Goal: Obtain resource: Download file/media

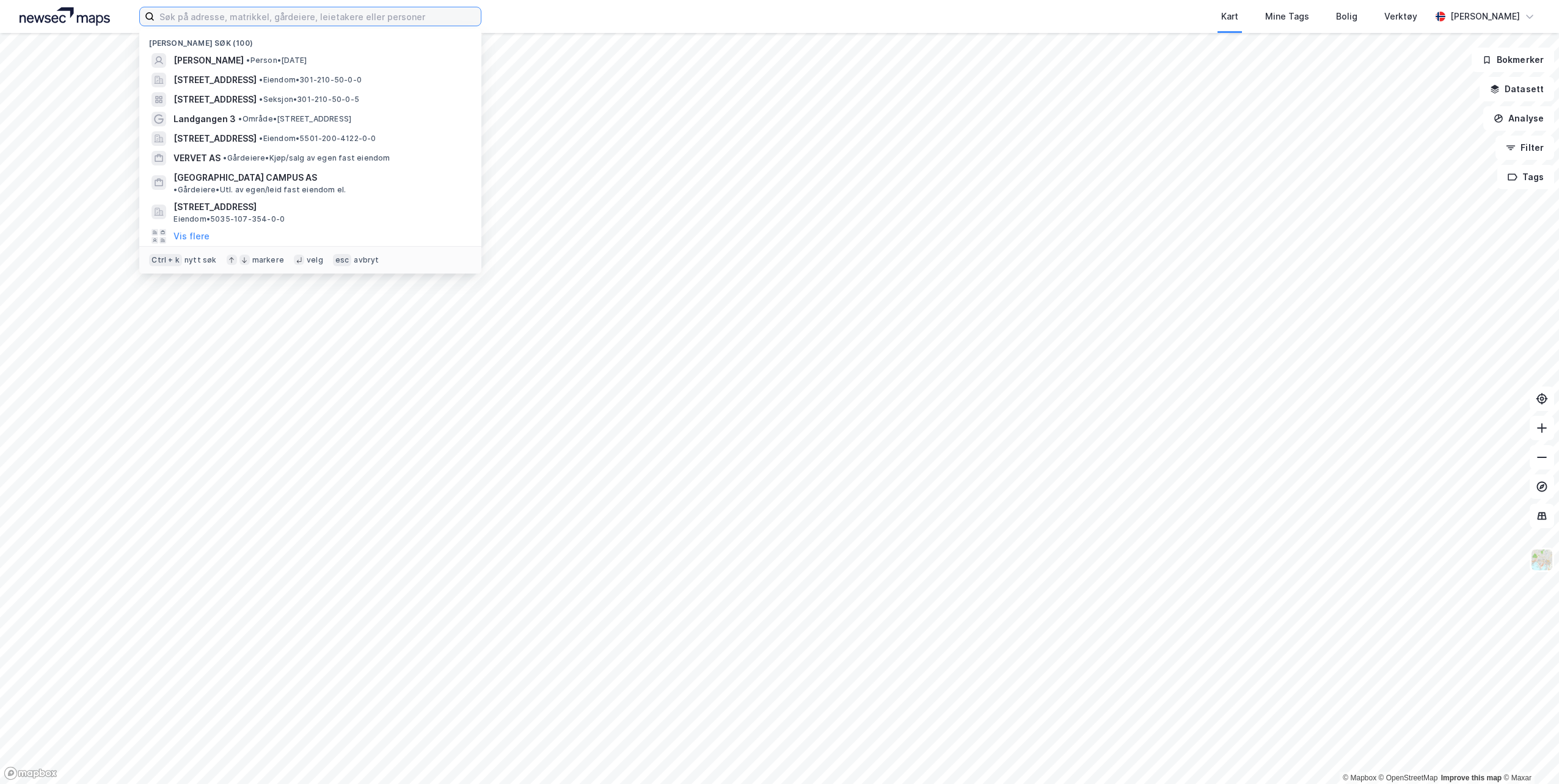
click at [299, 20] on input at bounding box center [318, 17] width 326 height 18
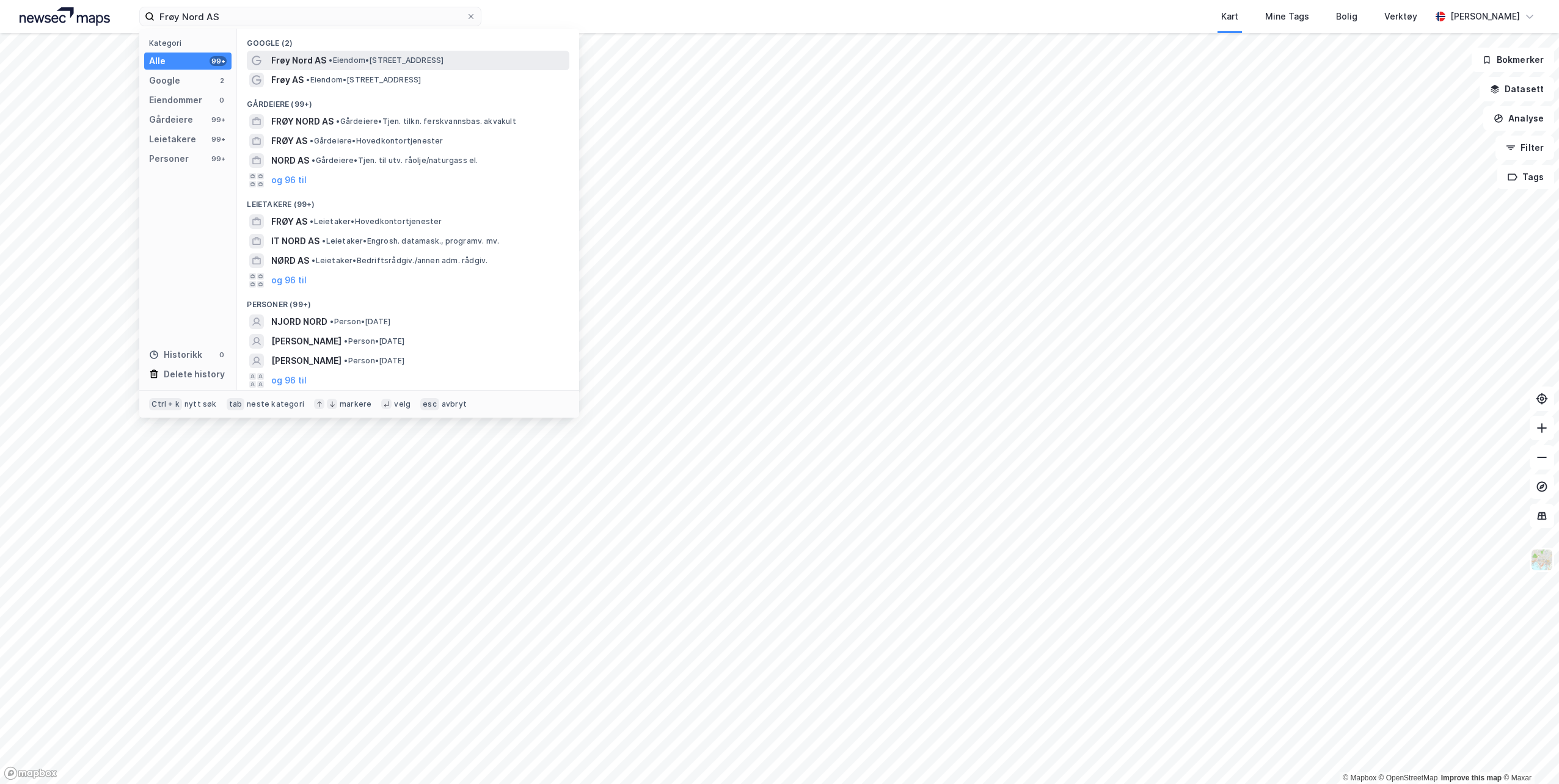
click at [302, 60] on span "Frøy Nord AS" at bounding box center [299, 61] width 55 height 15
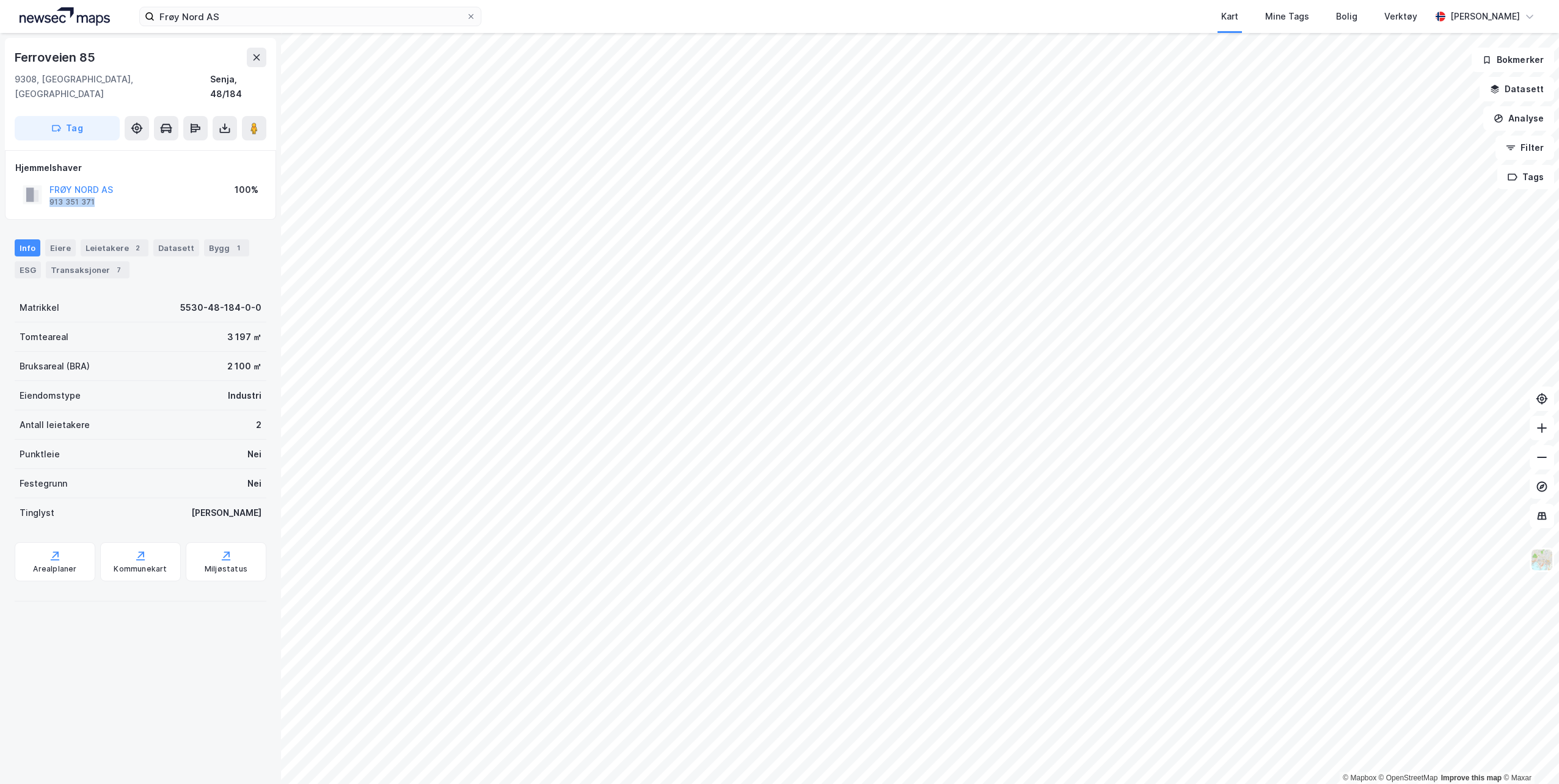
drag, startPoint x: 91, startPoint y: 186, endPoint x: 47, endPoint y: 189, distance: 44.1
click at [47, 189] on div "FRØY NORD AS 913 351 371" at bounding box center [68, 194] width 91 height 25
drag, startPoint x: 96, startPoint y: 190, endPoint x: 45, endPoint y: 192, distance: 51.0
click at [45, 192] on div "FRØY NORD AS 913 351 371" at bounding box center [68, 194] width 91 height 25
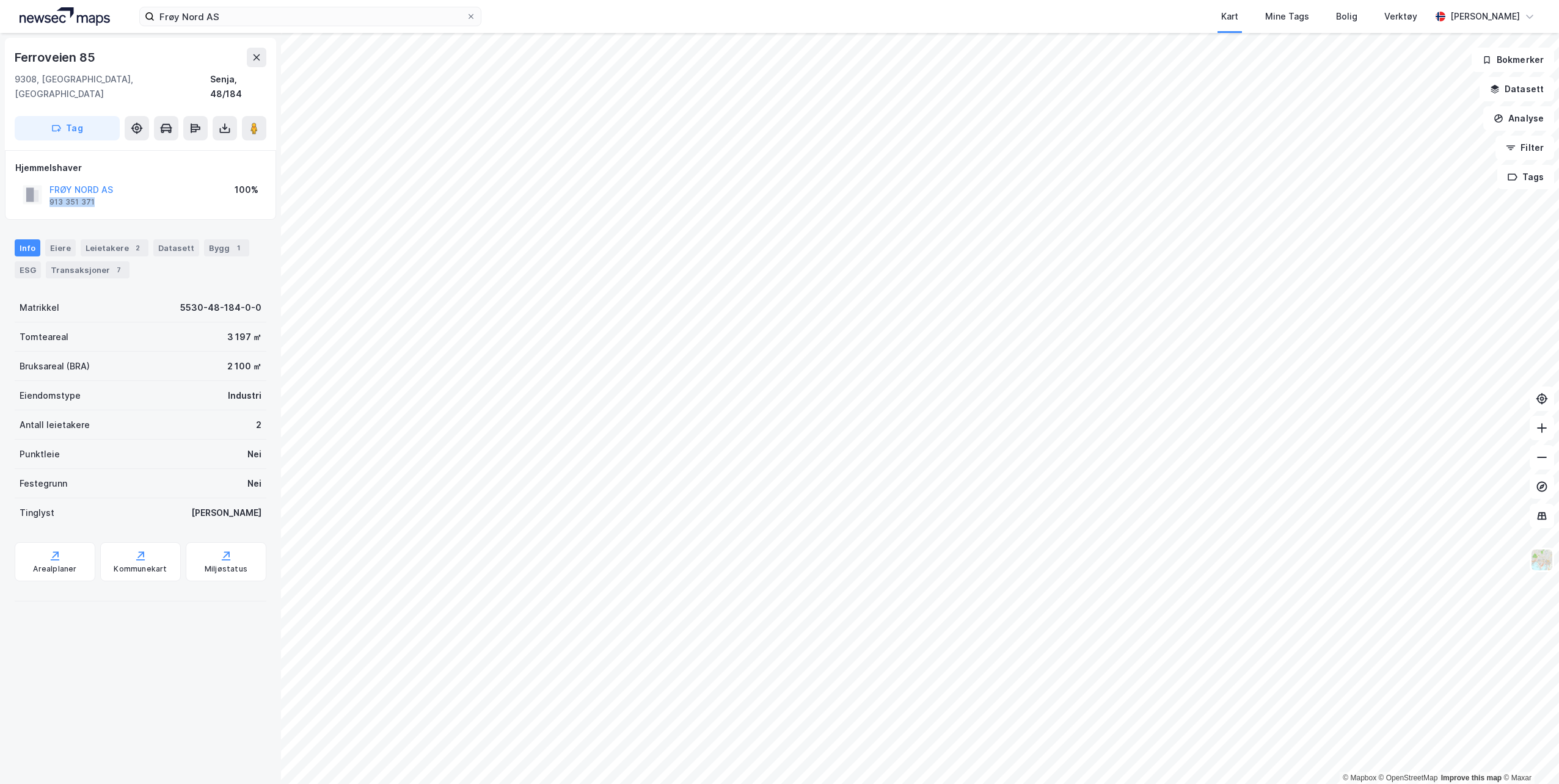
copy div "913 351 371"
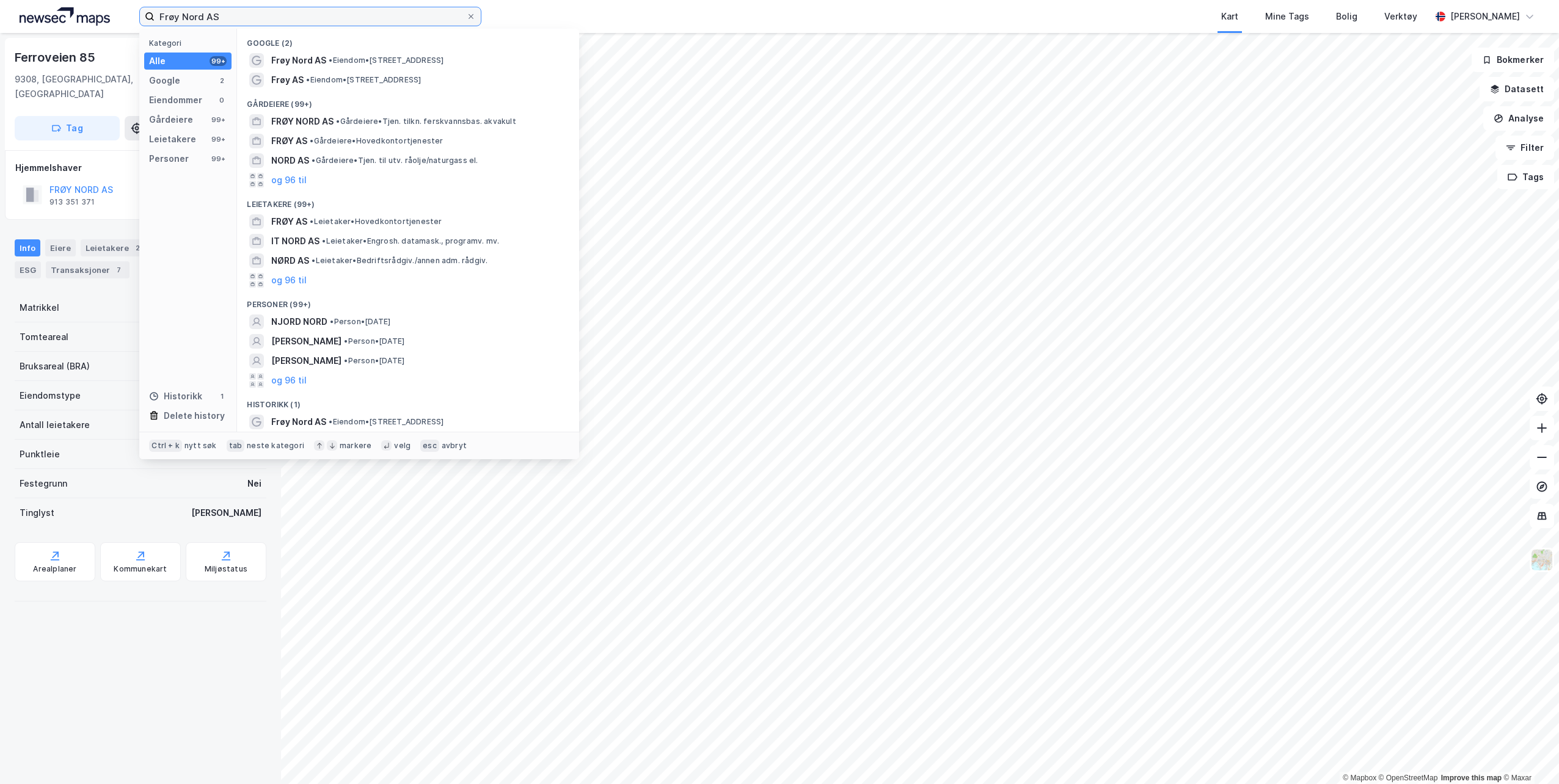
drag, startPoint x: 200, startPoint y: 17, endPoint x: 182, endPoint y: 17, distance: 18.0
click at [182, 17] on input "Frøy Nord AS" at bounding box center [311, 17] width 312 height 18
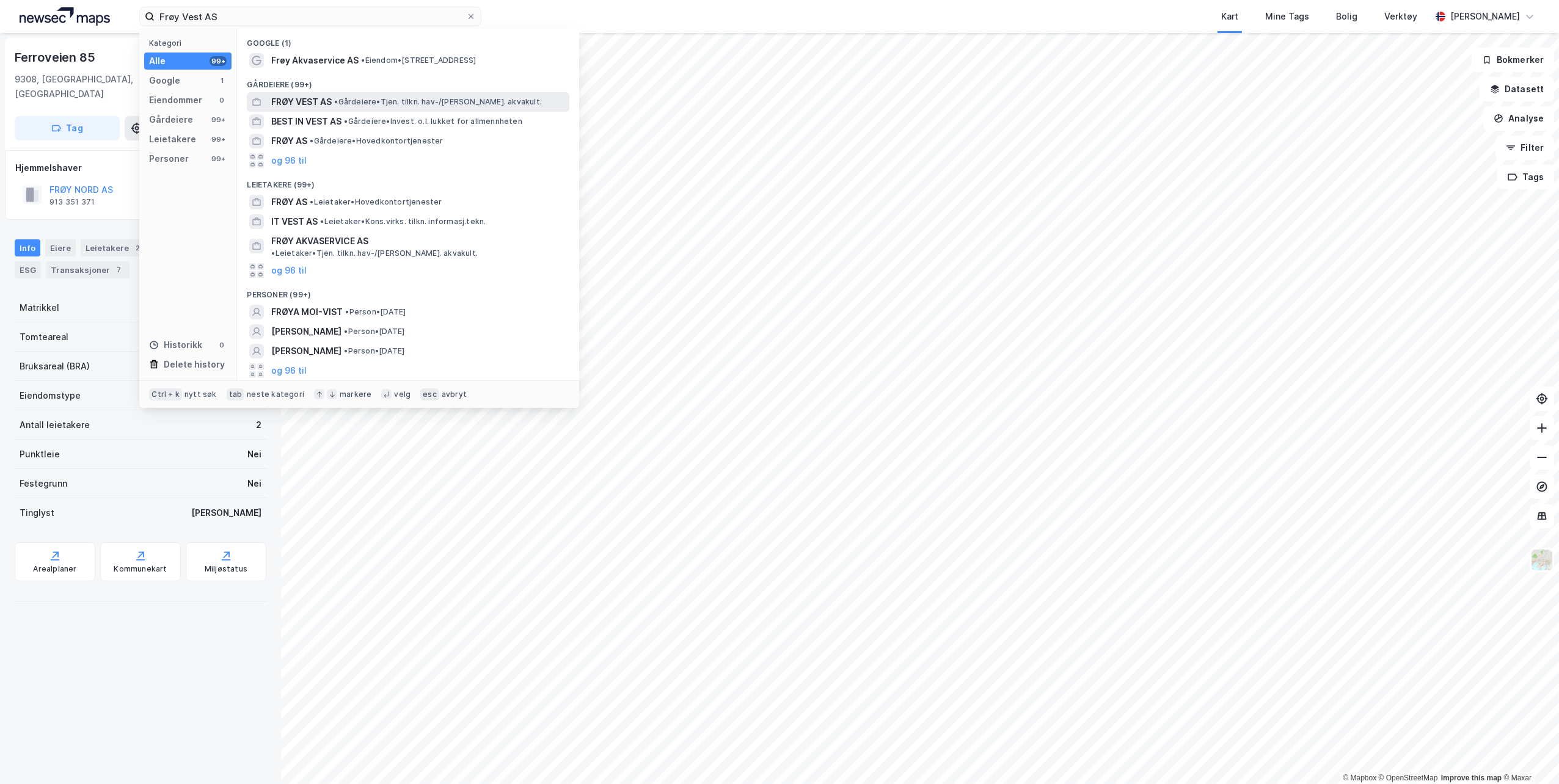
click at [293, 99] on span "FRØY VEST AS" at bounding box center [302, 102] width 61 height 15
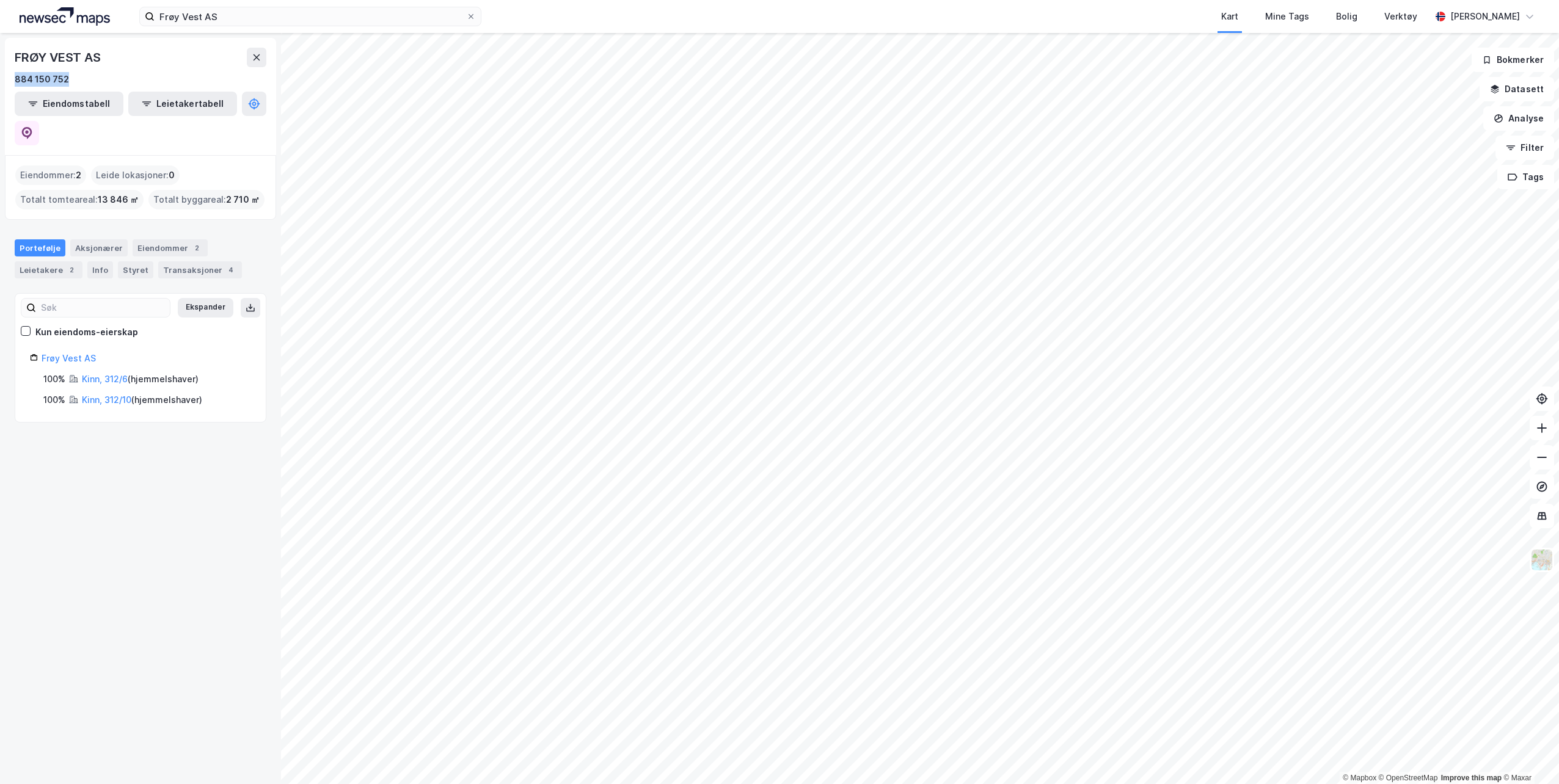
drag, startPoint x: 70, startPoint y: 78, endPoint x: 14, endPoint y: 85, distance: 56.4
click at [14, 85] on div "FRØY VEST AS 884 150 752 Eiendomstabell Leietakertabell" at bounding box center [140, 96] width 271 height 117
copy div "884 150 752"
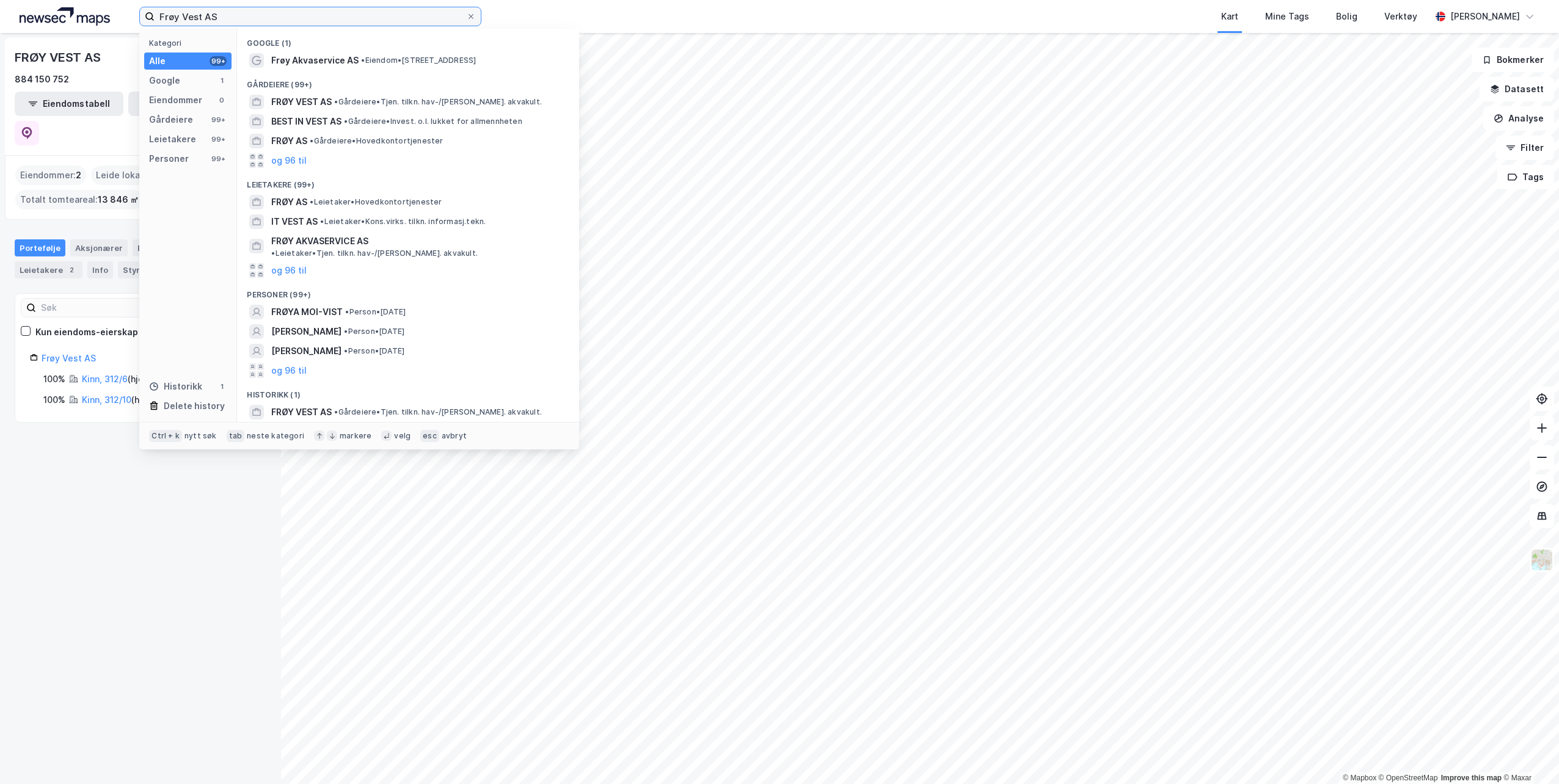
drag, startPoint x: 229, startPoint y: 14, endPoint x: 77, endPoint y: 17, distance: 152.0
click at [77, 17] on div "Frøy Vest AS Kategori Alle 99+ Google 1 Eiendommer 0 Gårdeiere 99+ Leietakere 9…" at bounding box center [780, 17] width 1559 height 33
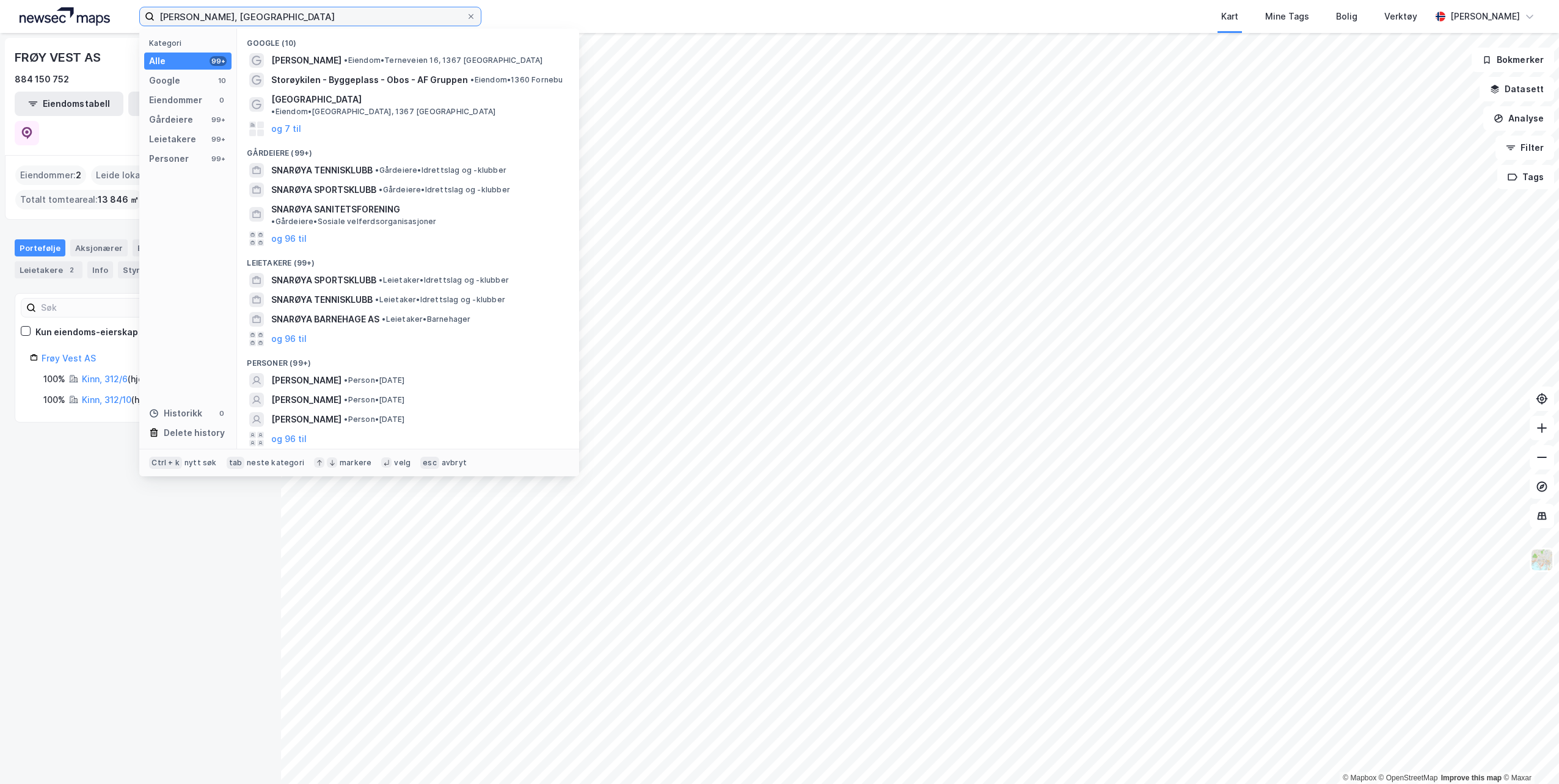
drag, startPoint x: 293, startPoint y: 18, endPoint x: 223, endPoint y: 17, distance: 70.0
click at [223, 17] on input "[PERSON_NAME], [GEOGRAPHIC_DATA]" at bounding box center [311, 17] width 312 height 18
paste input "[STREET_ADDRESS]"
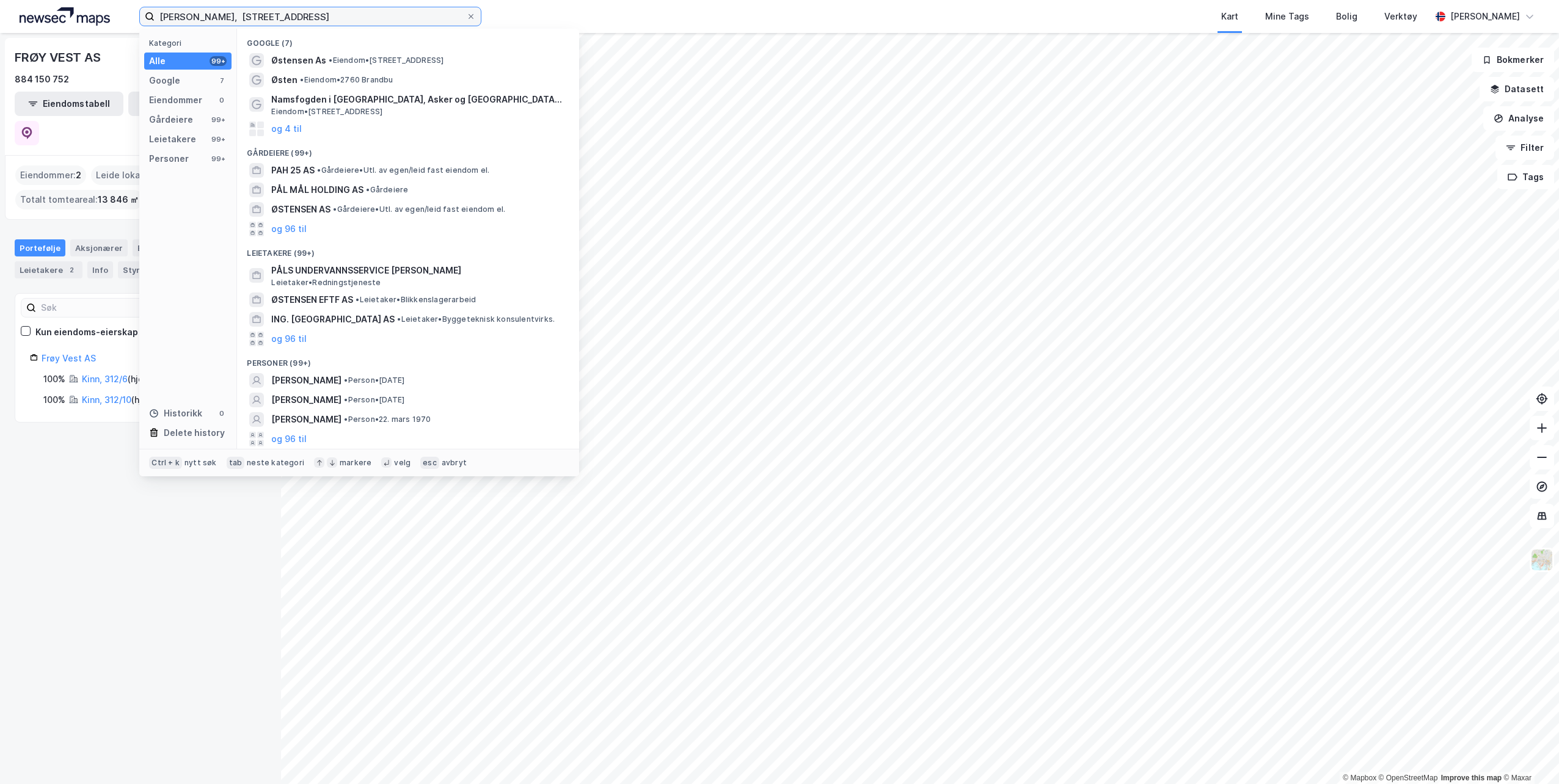
click at [176, 17] on input "[PERSON_NAME], [STREET_ADDRESS]" at bounding box center [311, 17] width 312 height 18
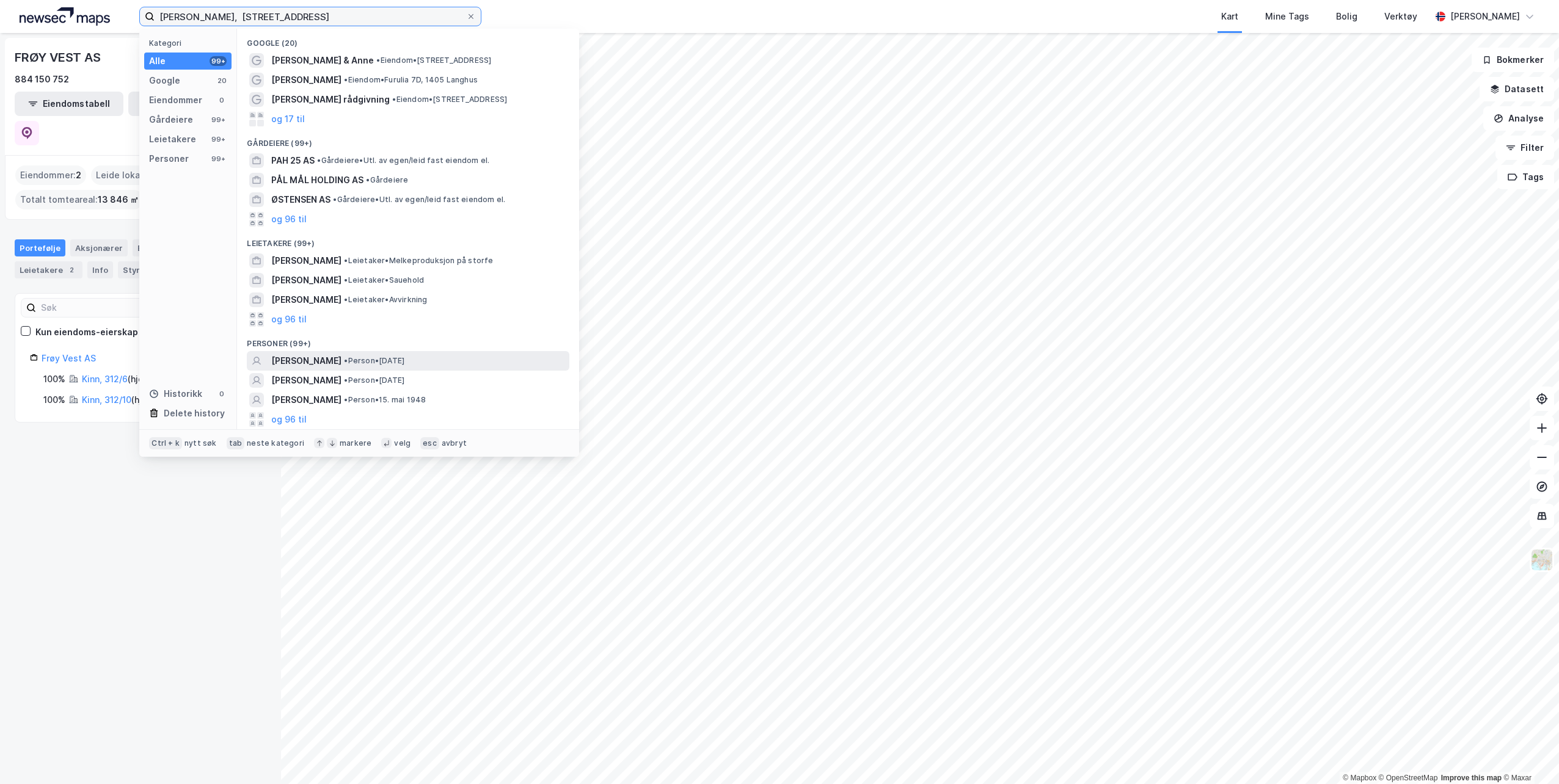
type input "[PERSON_NAME], [STREET_ADDRESS]"
click at [308, 358] on span "[PERSON_NAME]" at bounding box center [306, 361] width 71 height 15
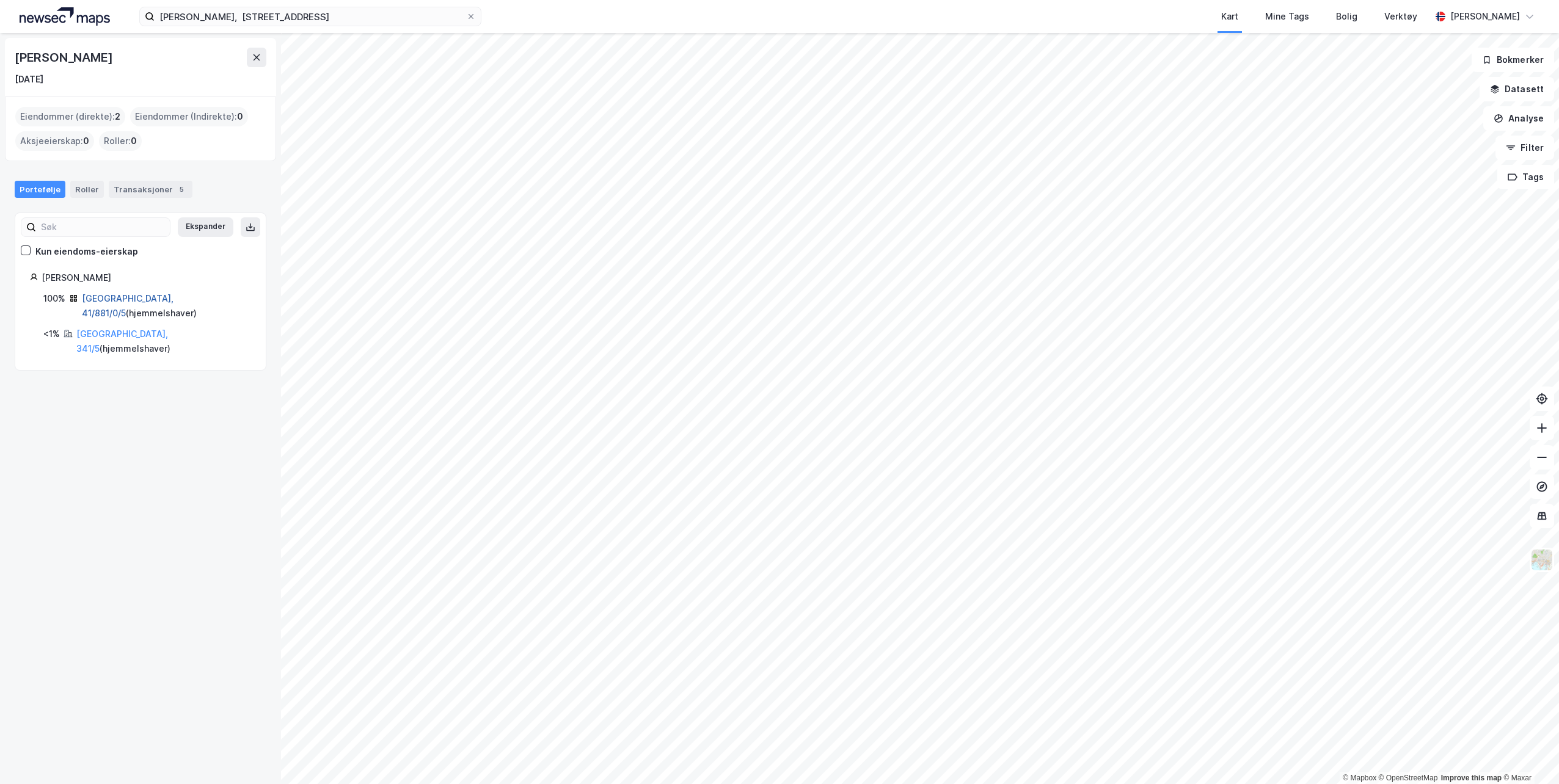
click at [95, 295] on link "[GEOGRAPHIC_DATA], 41/881/0/5" at bounding box center [127, 305] width 92 height 25
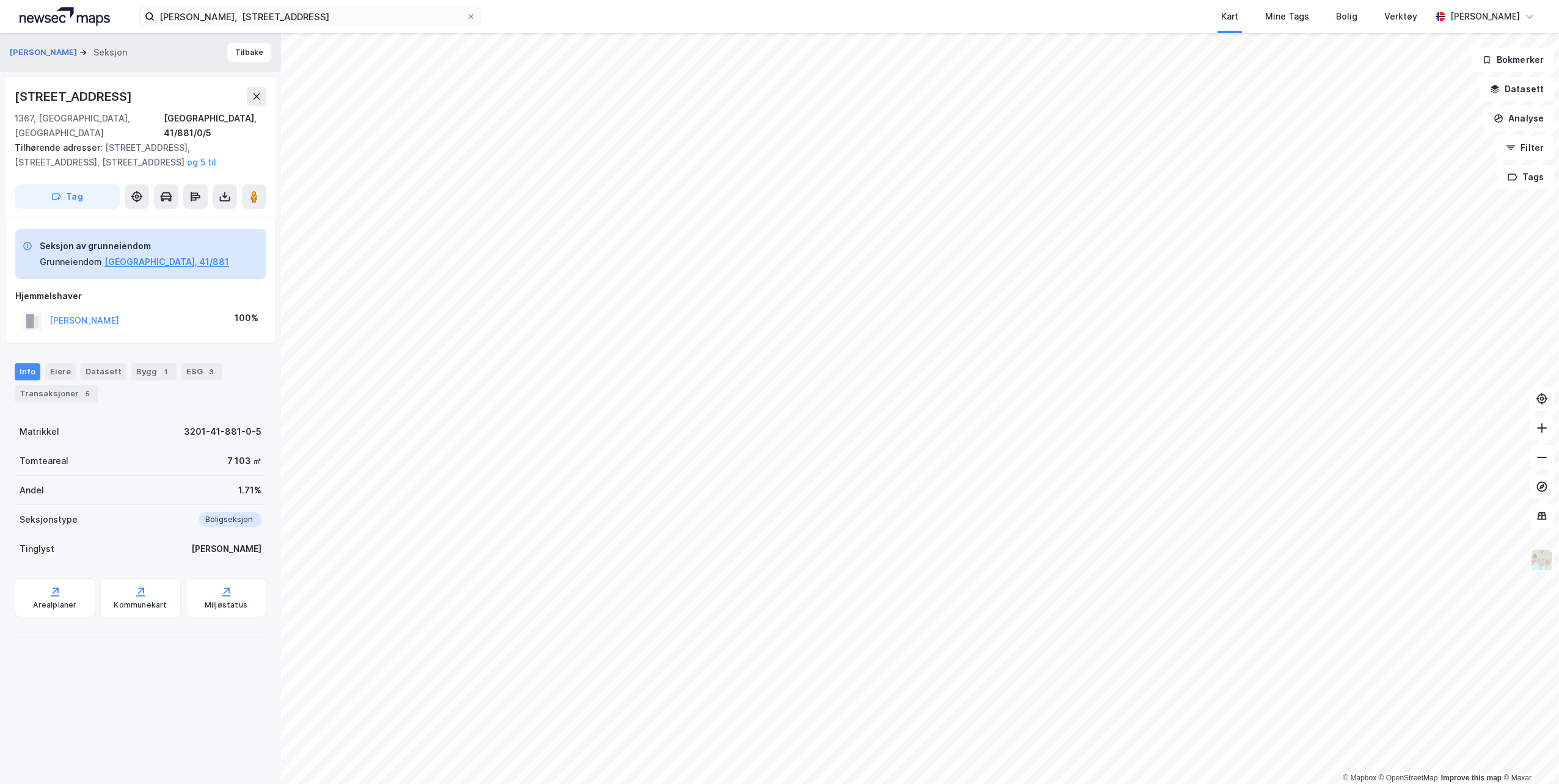
click at [231, 441] on div "Matrikkel 3201-41-881-0-5 Tomteareal 7 103 ㎡ Andel 1.71% Seksjonstype Boligseks…" at bounding box center [140, 491] width 251 height 147
click at [190, 308] on div "[PERSON_NAME] KRISTIAN 100%" at bounding box center [140, 320] width 250 height 25
click at [224, 191] on icon at bounding box center [224, 196] width 12 height 12
click at [185, 216] on div "Last ned grunnbok" at bounding box center [164, 221] width 71 height 10
